Goal: Information Seeking & Learning: Check status

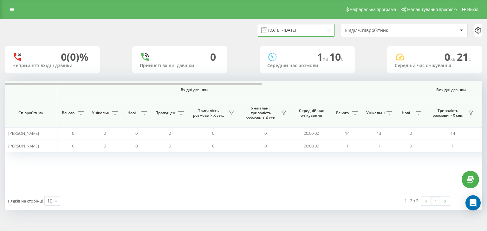
click at [326, 31] on input "[DATE] - [DATE]" at bounding box center [296, 30] width 77 height 12
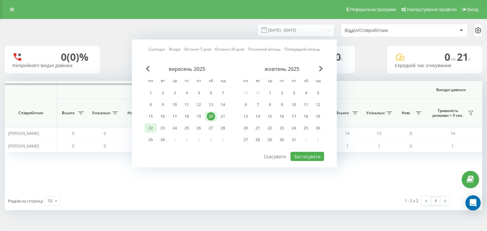
click at [150, 127] on div "22" at bounding box center [150, 128] width 8 height 8
click at [305, 157] on button "Застосувати" at bounding box center [307, 156] width 34 height 9
type input "22.09.2025 - 22.09.2025"
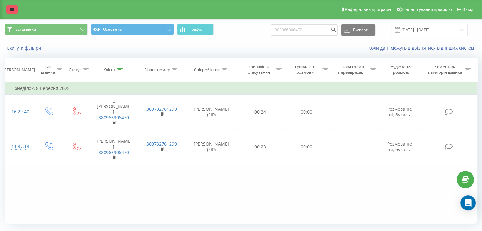
click at [12, 10] on icon at bounding box center [12, 9] width 4 height 4
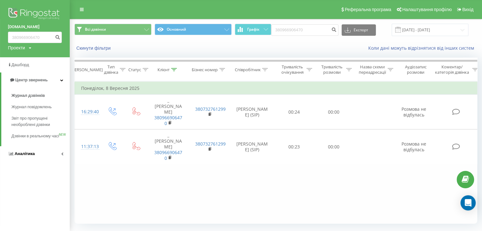
click at [23, 156] on span "Аналiтика" at bounding box center [25, 154] width 20 height 5
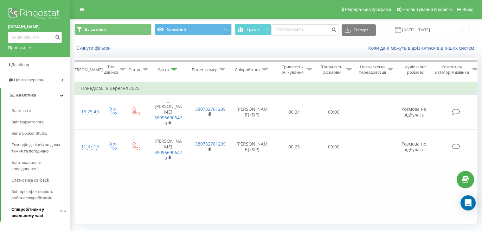
click at [22, 208] on span "Співробітники у реальному часі" at bounding box center [35, 213] width 48 height 13
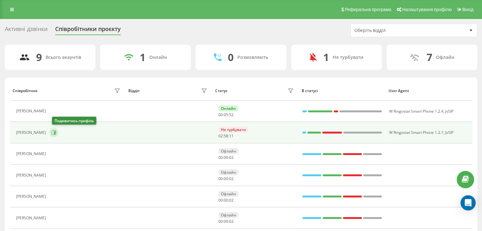
click at [56, 133] on icon at bounding box center [53, 132] width 5 height 5
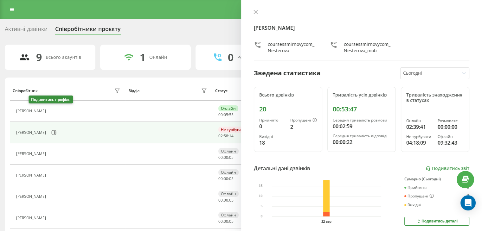
click at [50, 111] on icon at bounding box center [52, 111] width 5 height 5
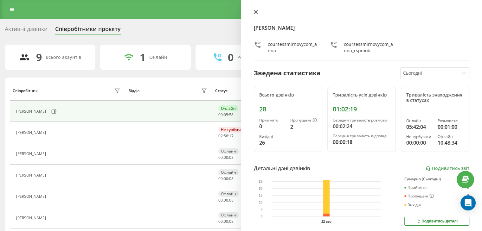
click at [255, 11] on icon at bounding box center [256, 12] width 4 height 4
